Goal: Task Accomplishment & Management: Manage account settings

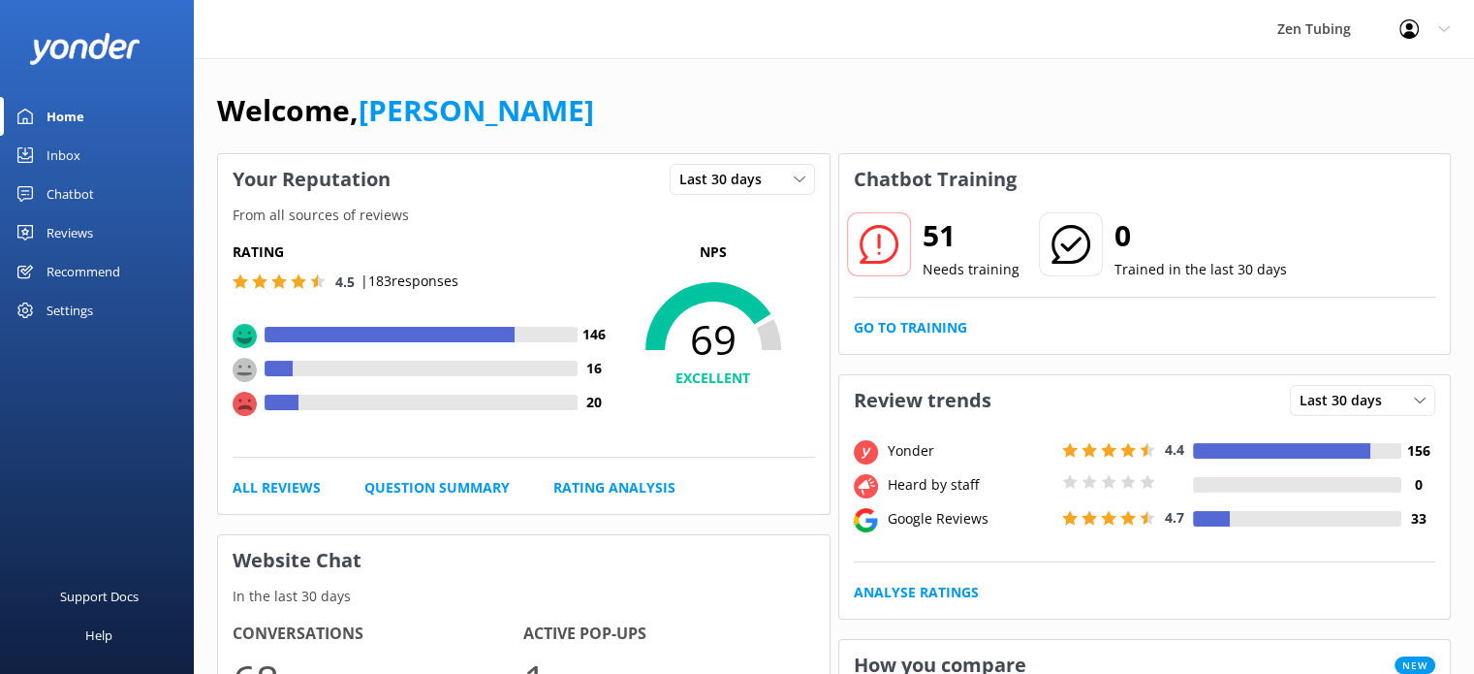
click at [64, 302] on div "Settings" at bounding box center [70, 310] width 47 height 39
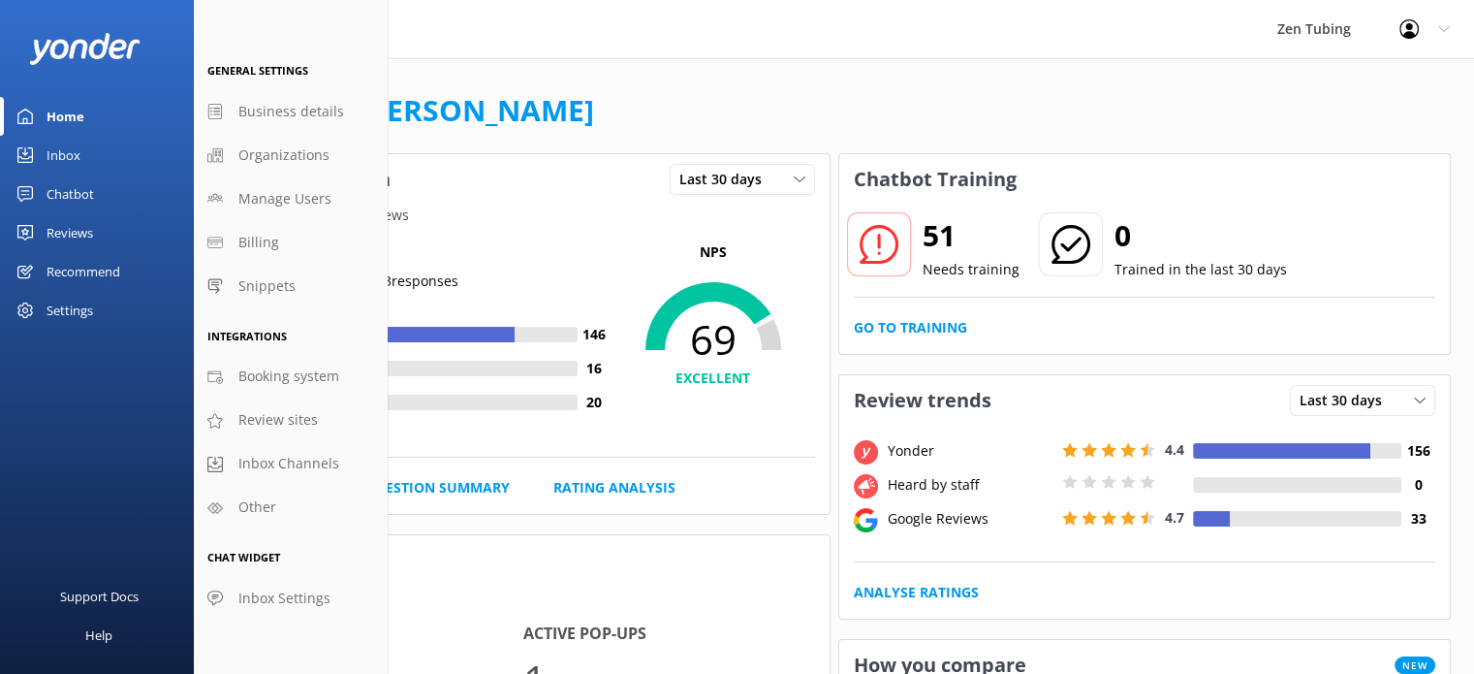
click at [1436, 23] on div "Profile Settings Logout" at bounding box center [1425, 29] width 99 height 58
click at [268, 120] on span "Business details" at bounding box center [291, 111] width 106 height 21
select select "America/[GEOGRAPHIC_DATA]"
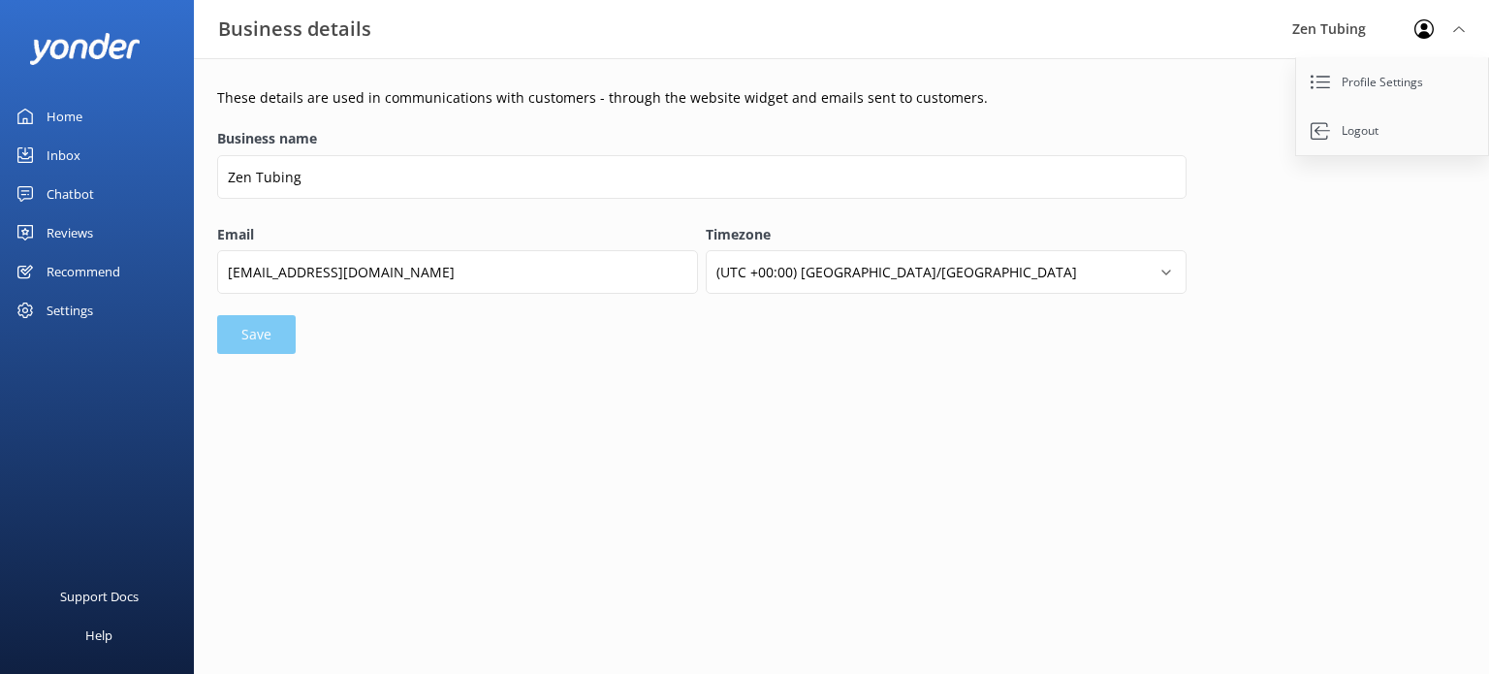
click at [80, 303] on div "Settings" at bounding box center [70, 310] width 47 height 39
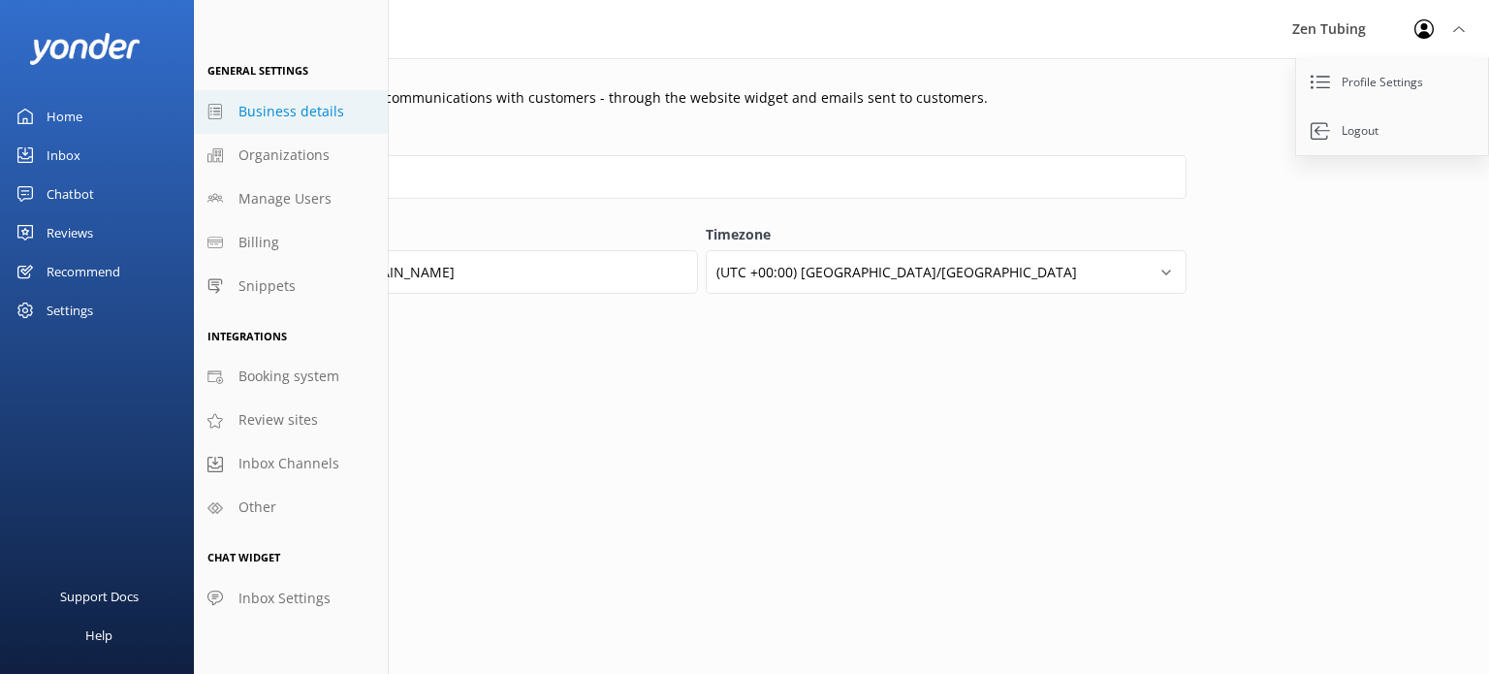
click at [81, 237] on div "Reviews" at bounding box center [70, 232] width 47 height 39
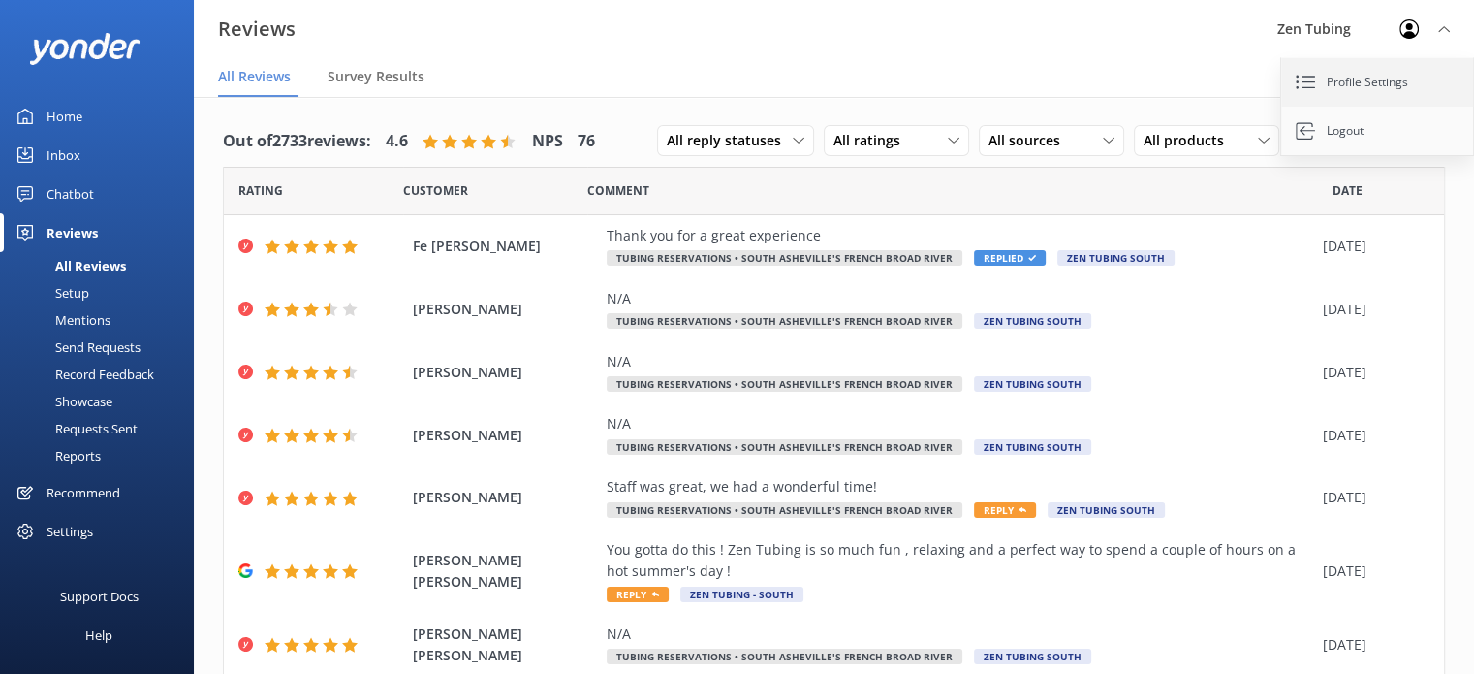
click at [1349, 79] on link "Profile Settings" at bounding box center [1379, 82] width 194 height 48
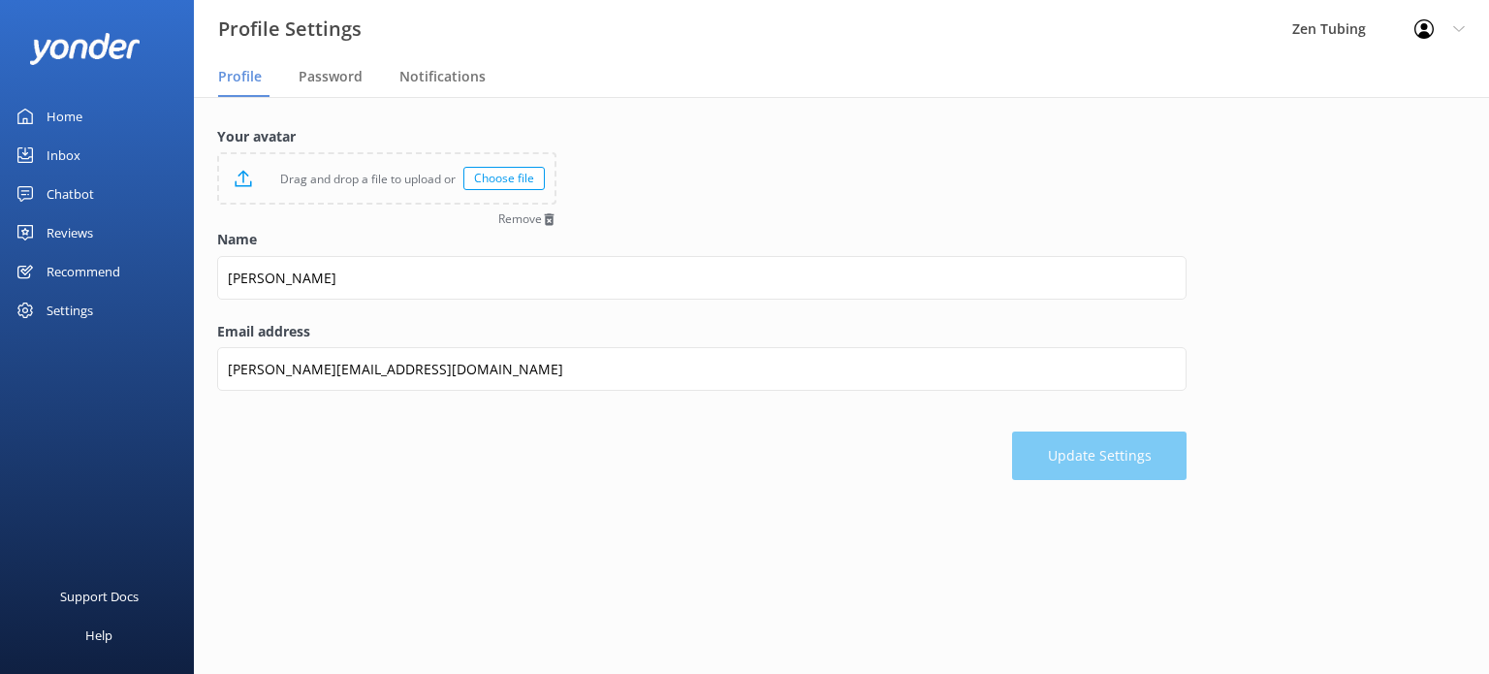
click at [58, 185] on div "Chatbot" at bounding box center [71, 193] width 48 height 39
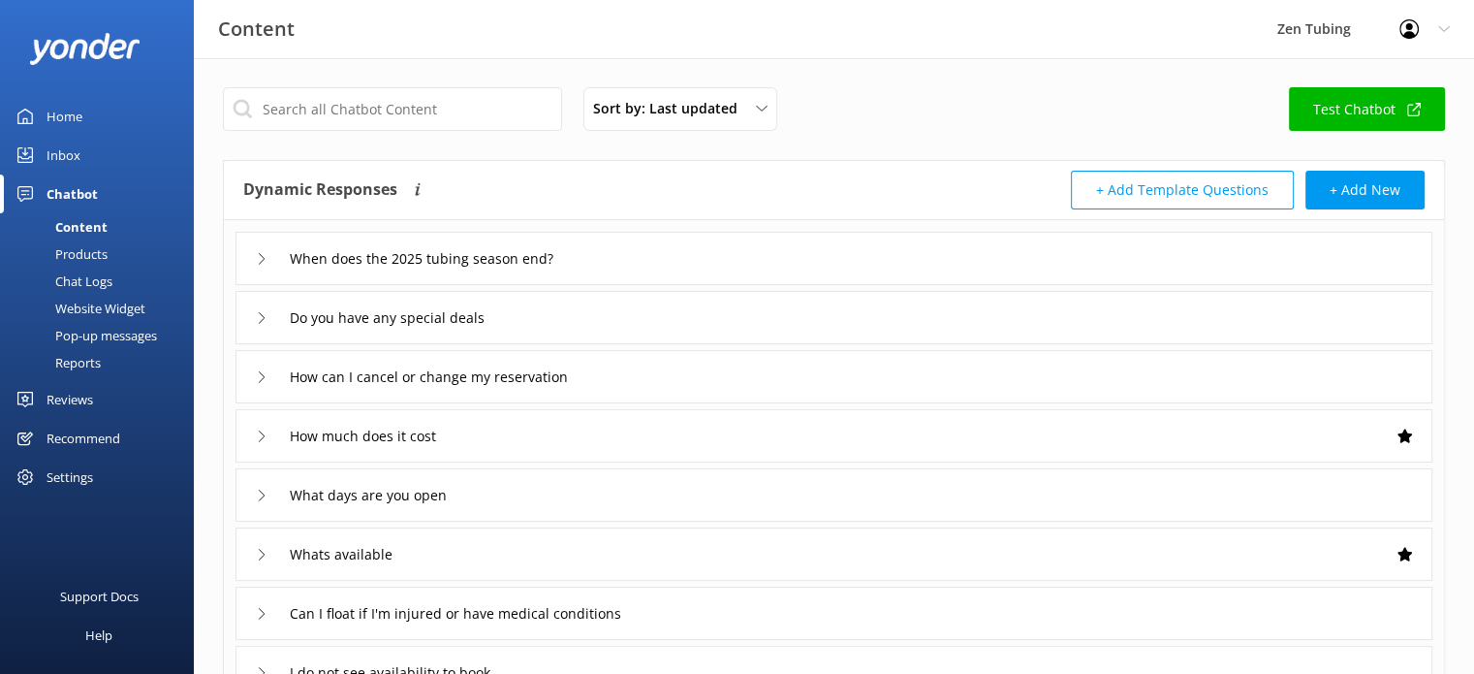
click at [43, 93] on div at bounding box center [97, 48] width 194 height 97
click at [19, 114] on icon at bounding box center [25, 117] width 16 height 16
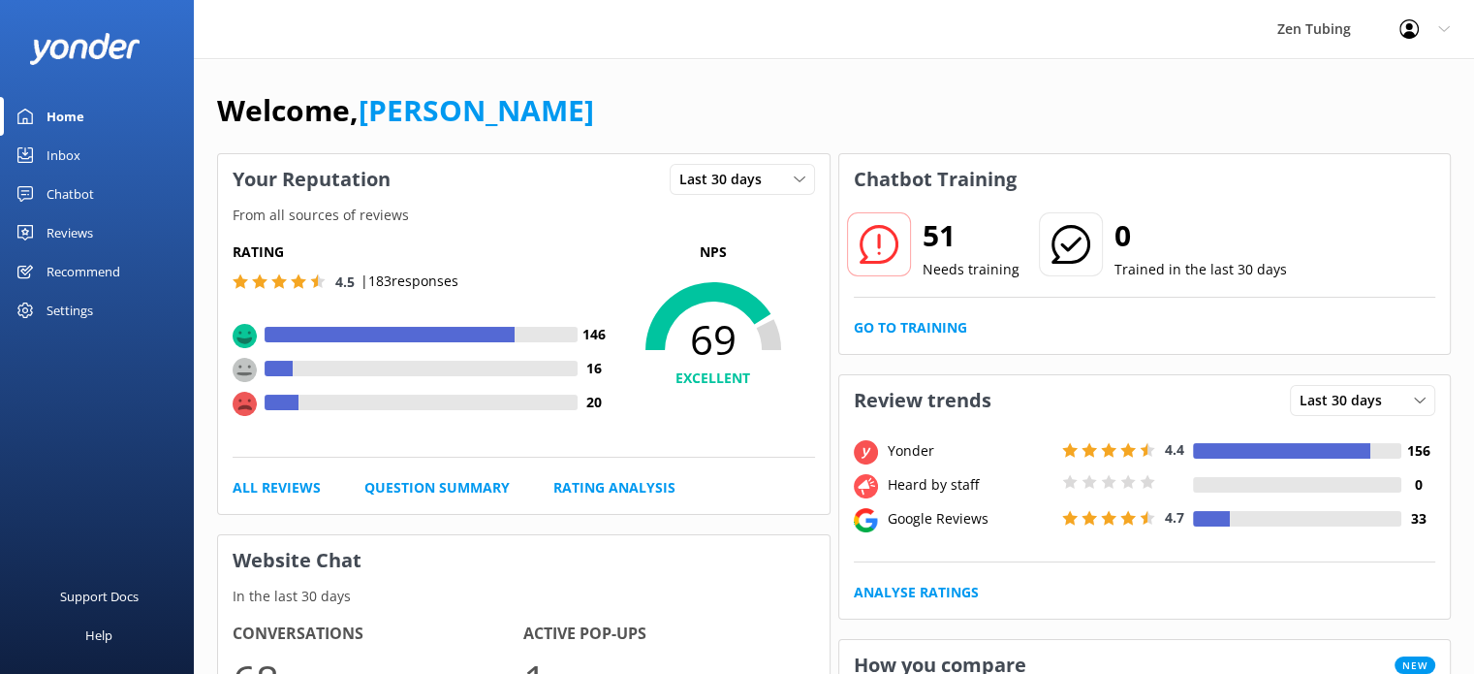
click at [84, 306] on div "Settings" at bounding box center [70, 310] width 47 height 39
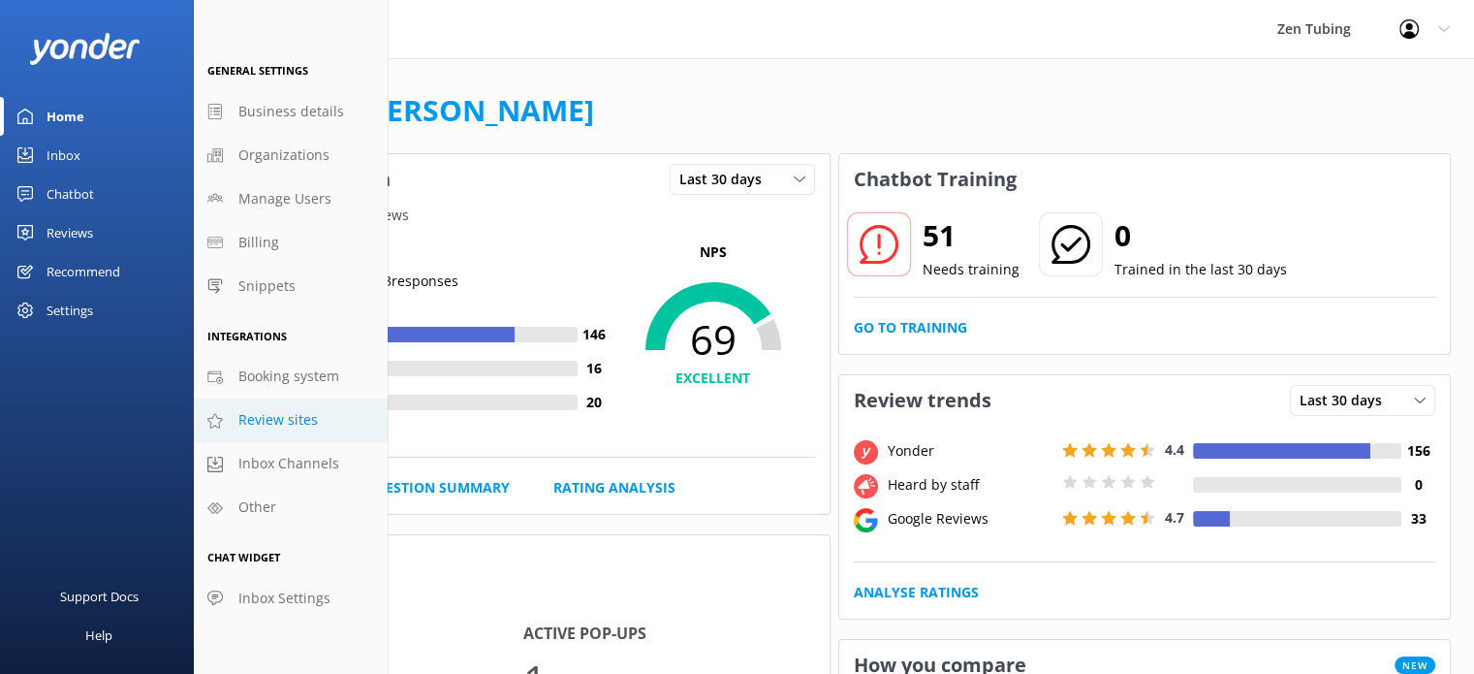
click at [287, 439] on link "Review sites" at bounding box center [291, 420] width 194 height 44
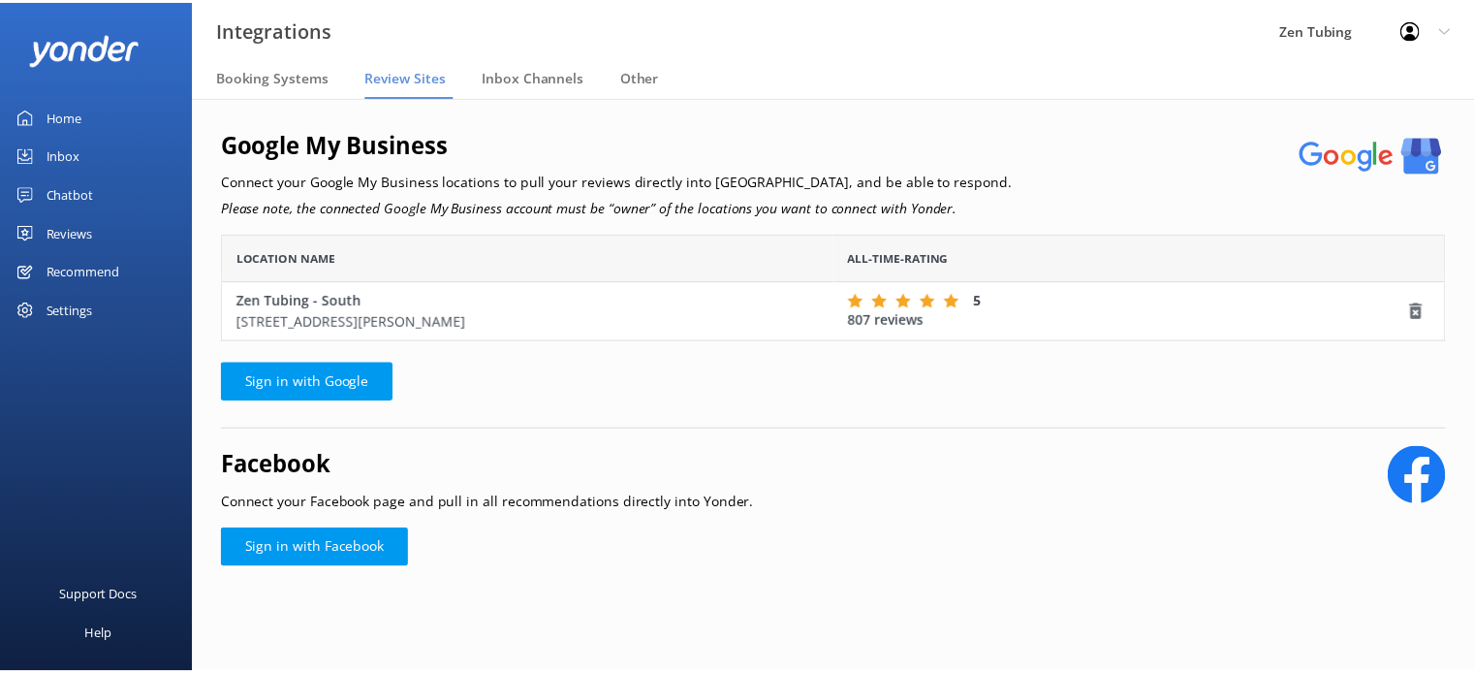
scroll to position [92, 1221]
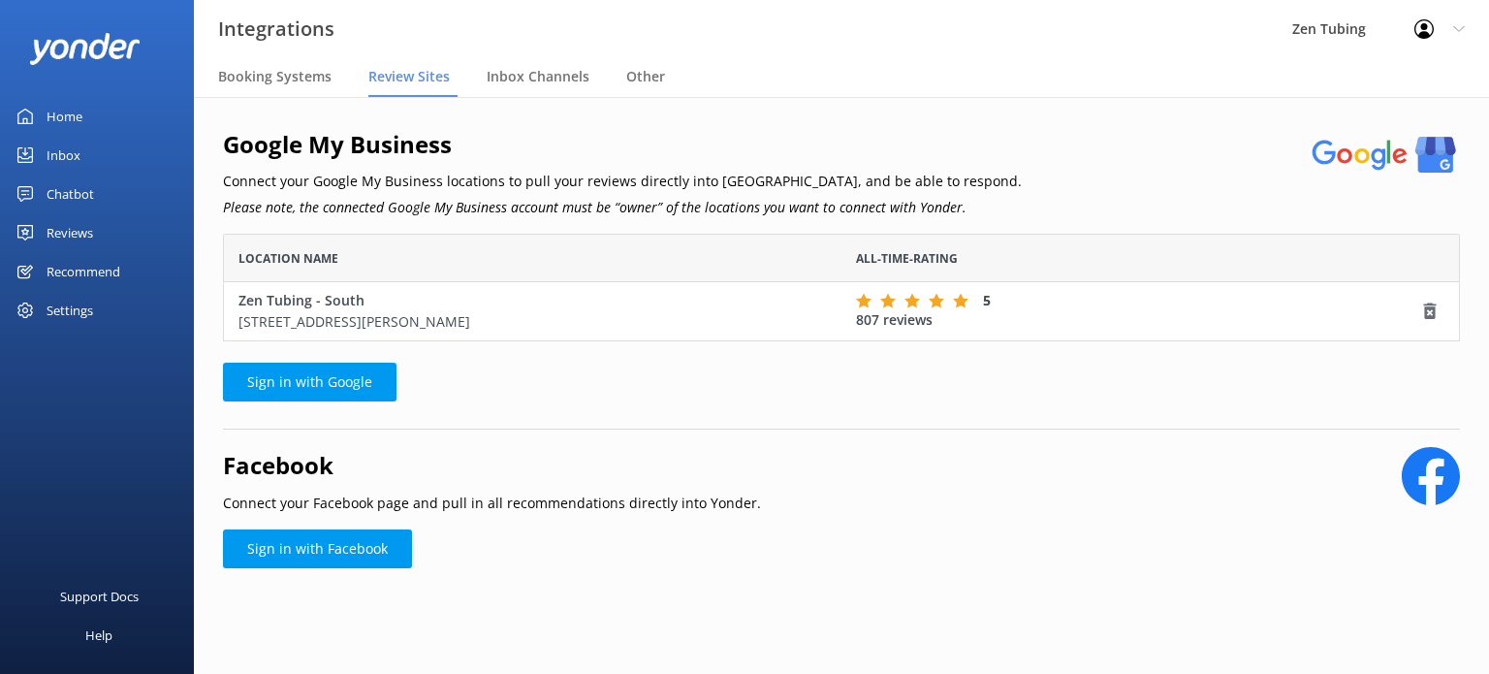
click at [69, 121] on div "Home" at bounding box center [65, 116] width 36 height 39
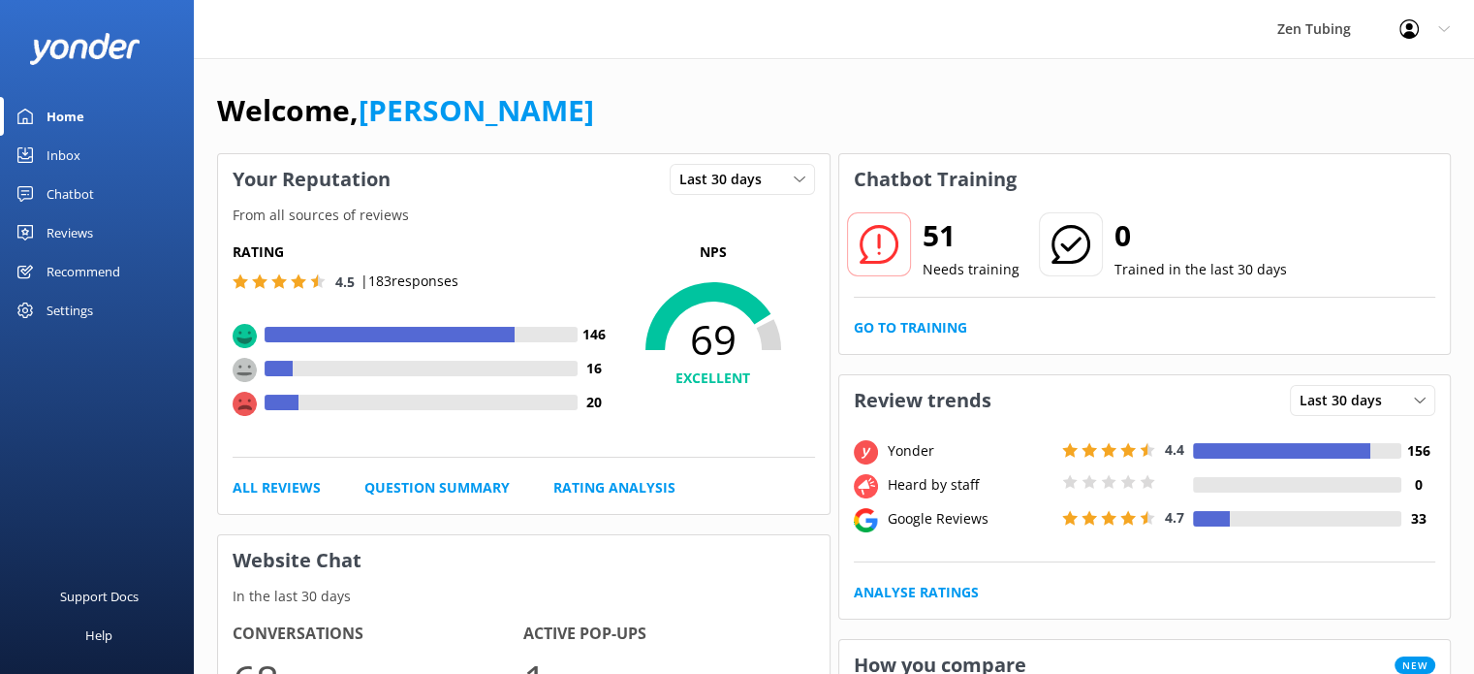
click at [79, 158] on div "Inbox" at bounding box center [64, 155] width 34 height 39
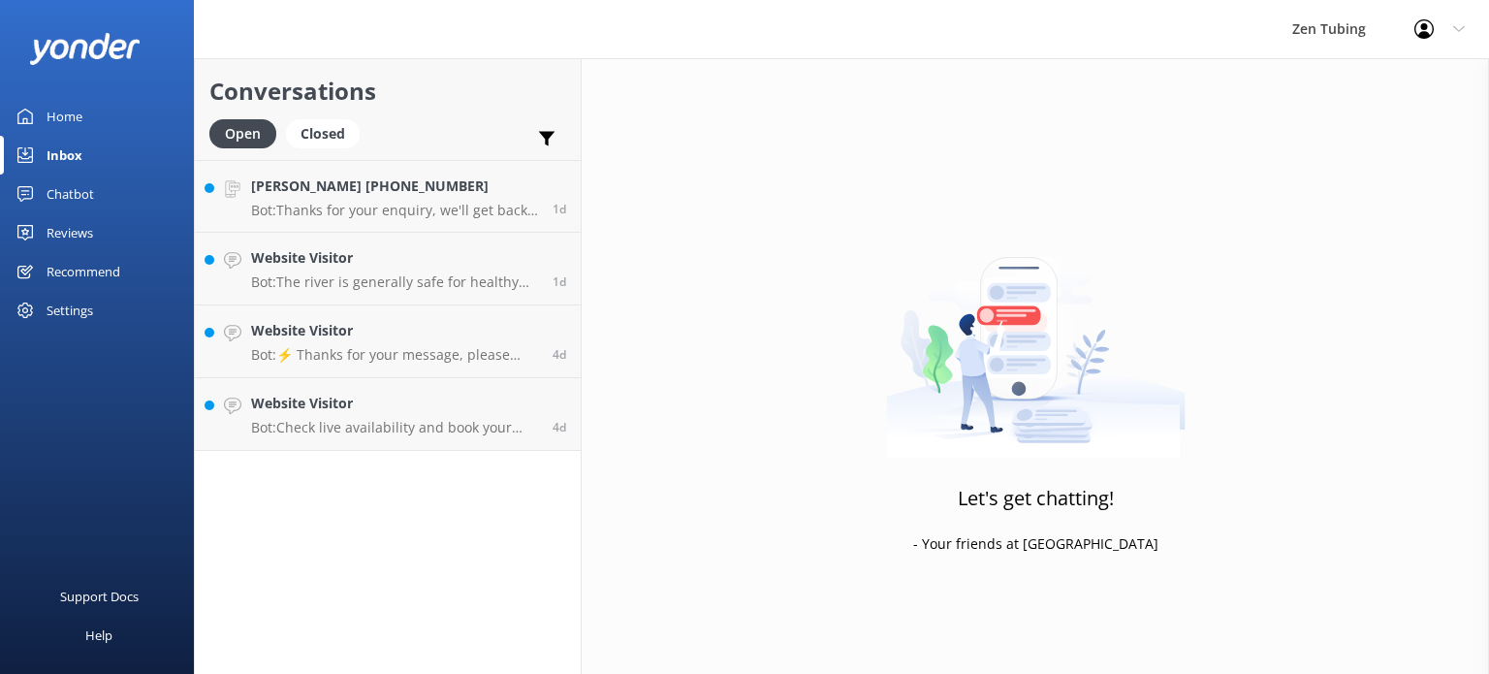
click at [53, 226] on div "Reviews" at bounding box center [70, 232] width 47 height 39
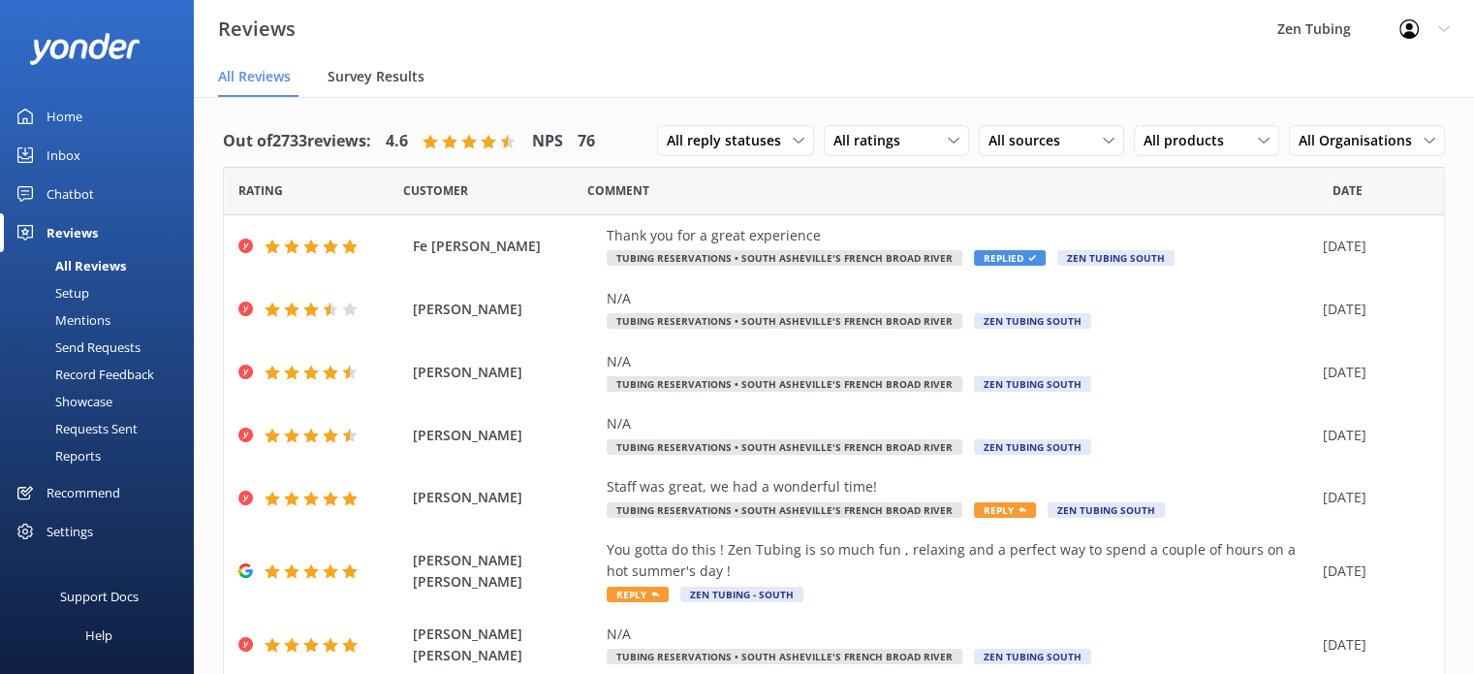
click at [363, 82] on span "Survey Results" at bounding box center [376, 76] width 97 height 19
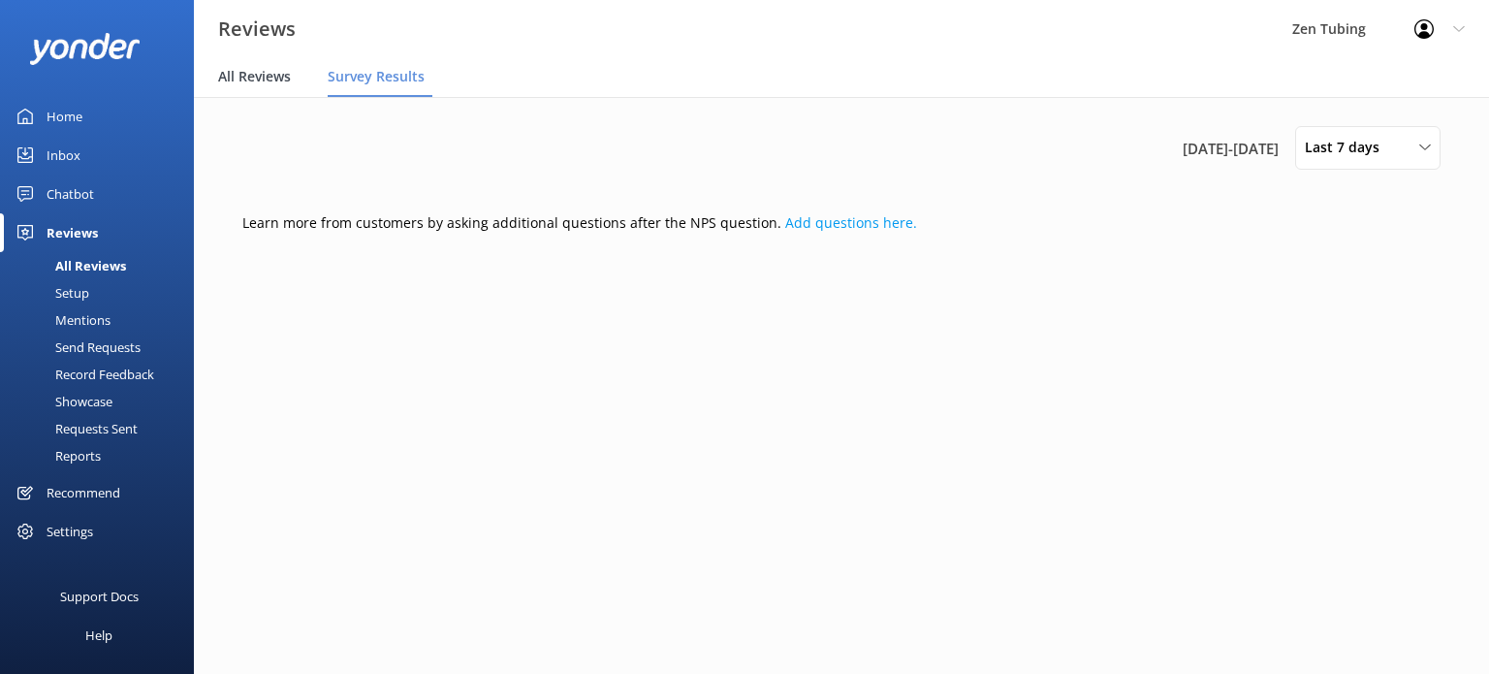
click at [261, 77] on span "All Reviews" at bounding box center [254, 76] width 73 height 19
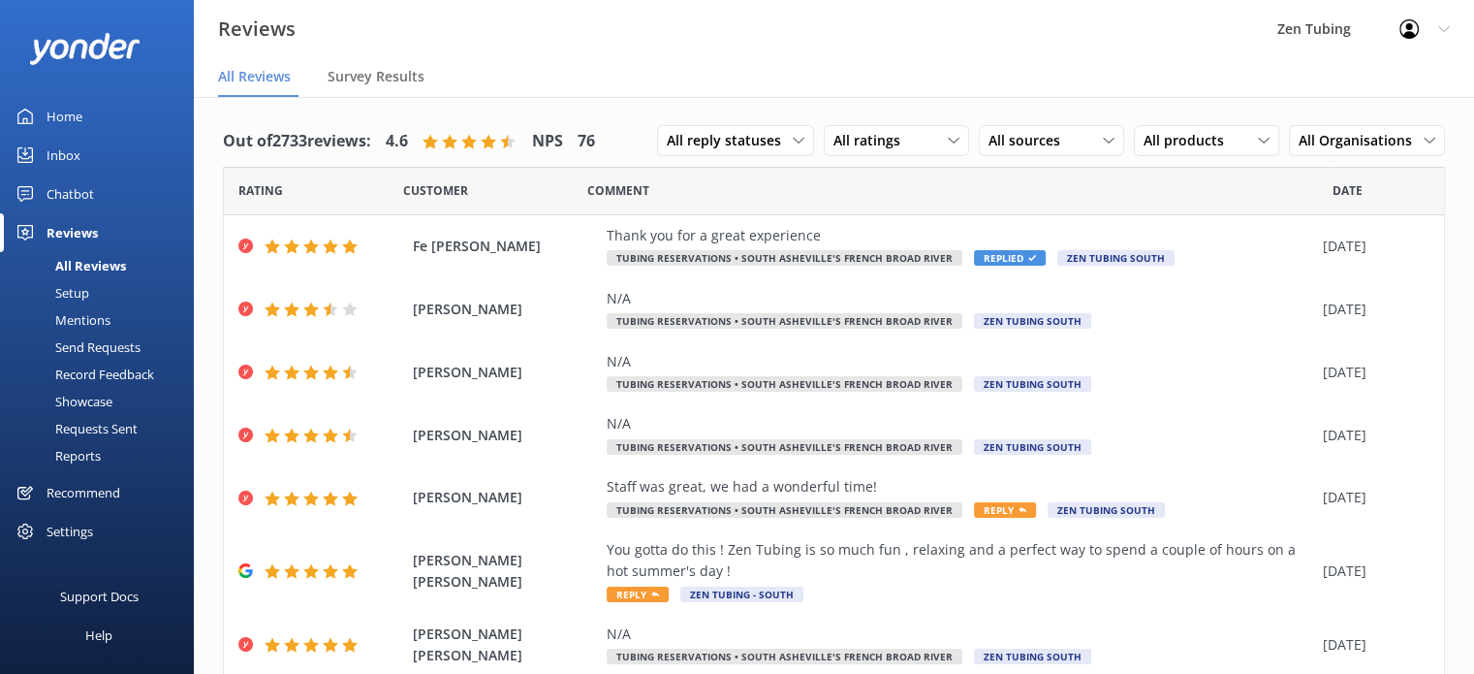
click at [1432, 36] on div "Profile Settings Logout" at bounding box center [1425, 29] width 99 height 58
click at [1289, 25] on div "Zen Tubing" at bounding box center [1314, 29] width 122 height 58
click at [1327, 79] on link "Profile Settings" at bounding box center [1379, 82] width 194 height 48
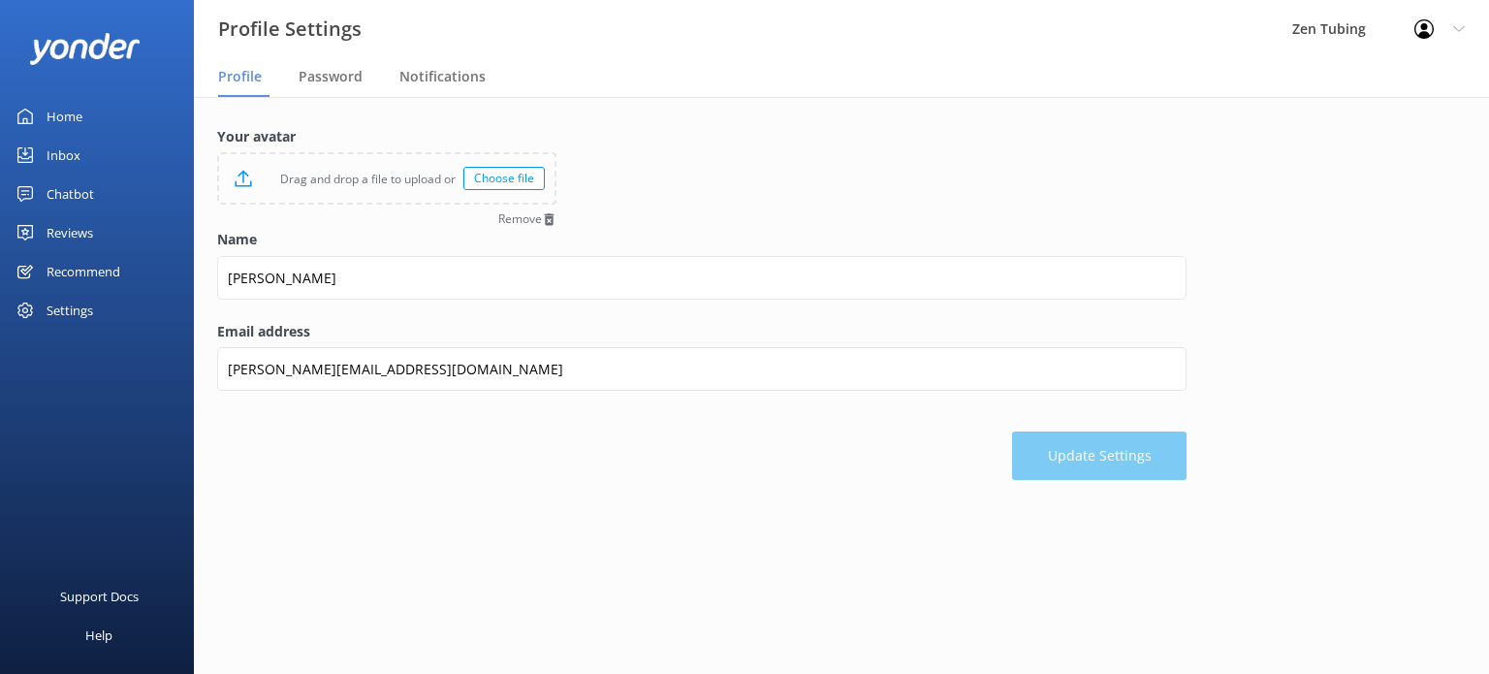
click at [64, 305] on div "Settings" at bounding box center [70, 310] width 47 height 39
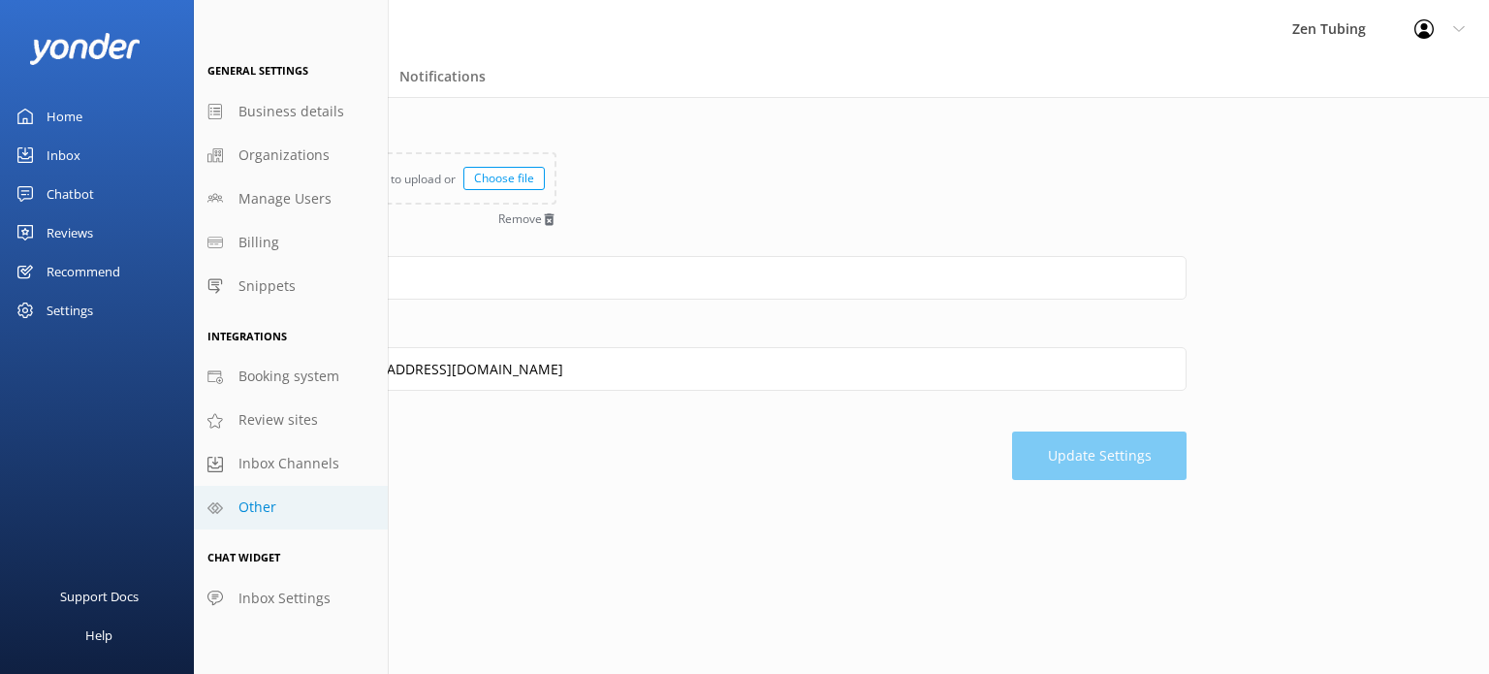
click at [263, 518] on span "Other" at bounding box center [257, 506] width 38 height 21
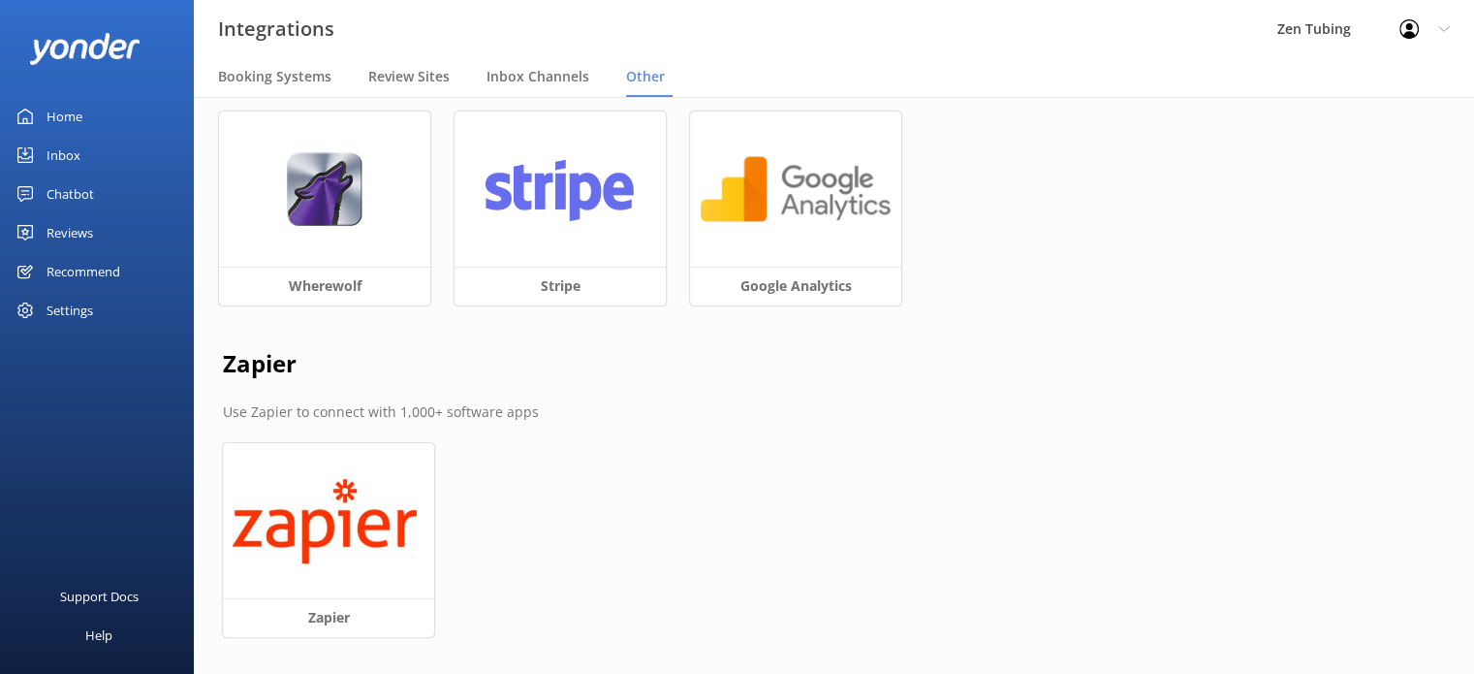
scroll to position [21, 0]
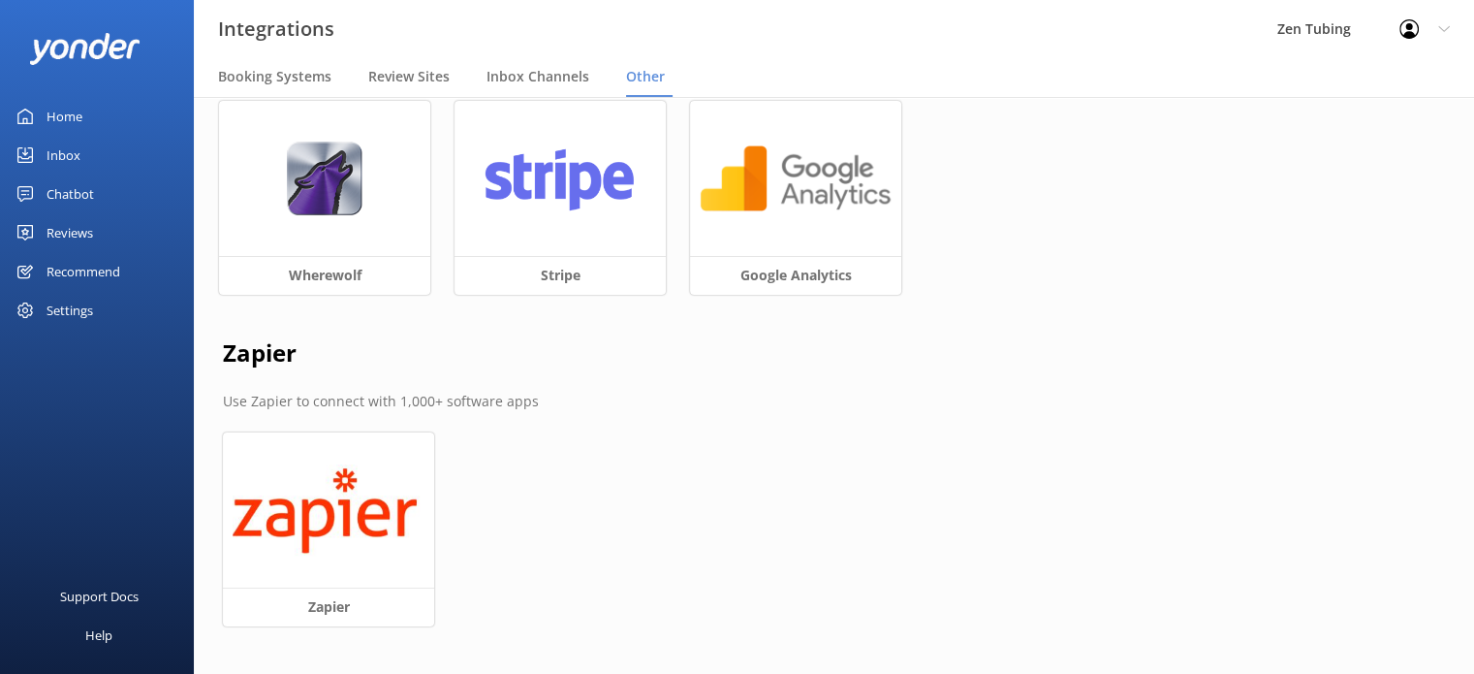
click at [101, 317] on div "Settings" at bounding box center [97, 310] width 194 height 39
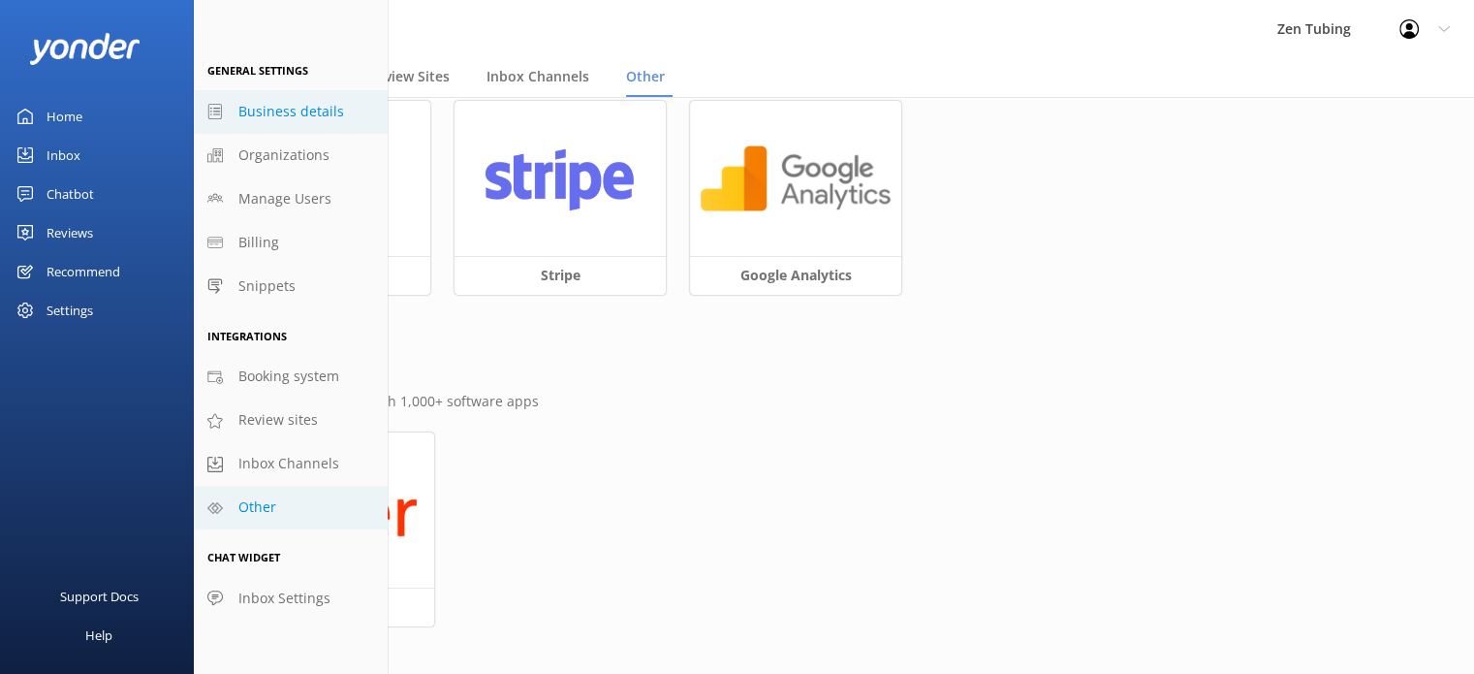
click at [267, 108] on span "Business details" at bounding box center [291, 111] width 106 height 21
select select "America/[GEOGRAPHIC_DATA]"
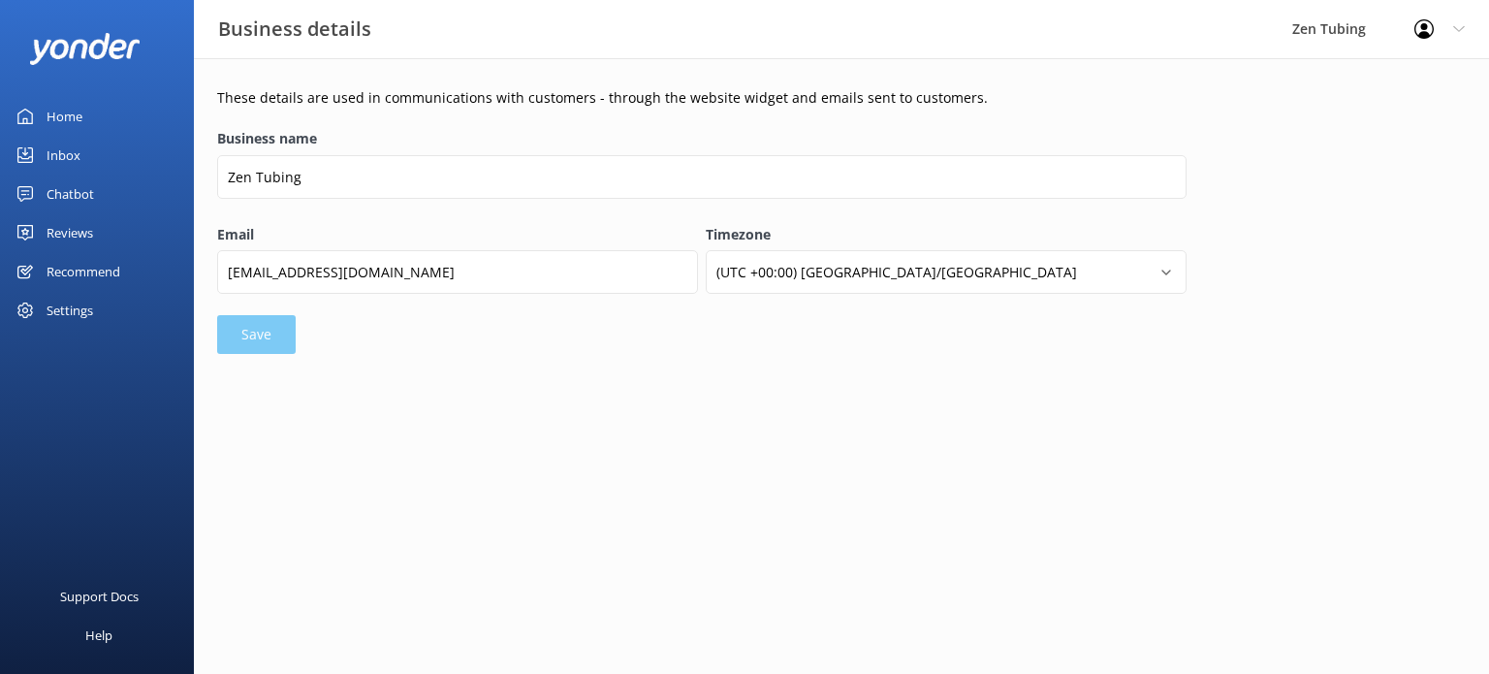
click at [89, 309] on div "Settings" at bounding box center [70, 310] width 47 height 39
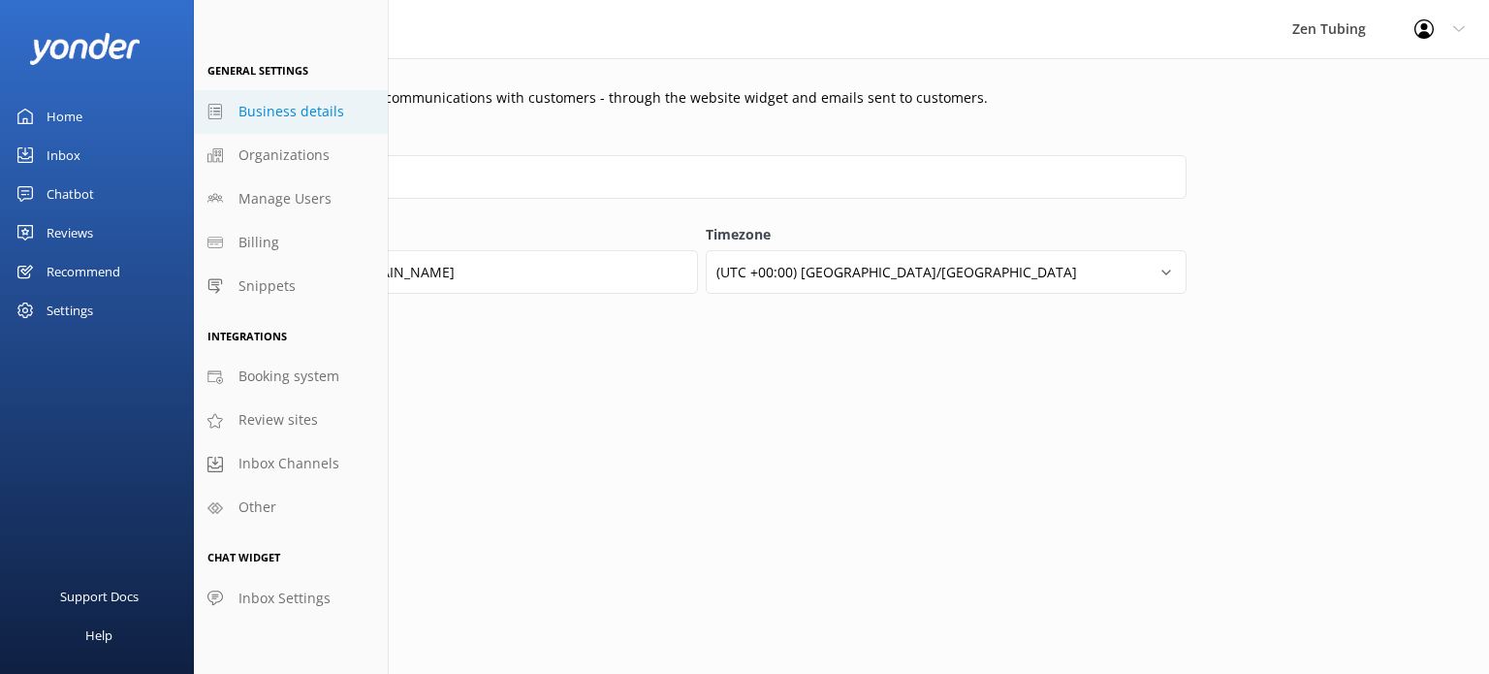
click at [122, 55] on img at bounding box center [84, 49] width 111 height 32
